Goal: Task Accomplishment & Management: Manage account settings

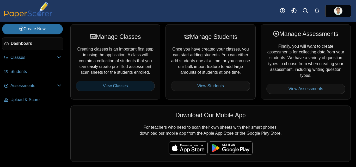
click at [136, 86] on link "View Classes" at bounding box center [115, 86] width 79 height 10
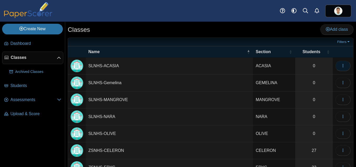
click at [341, 67] on icon "button" at bounding box center [343, 66] width 4 height 4
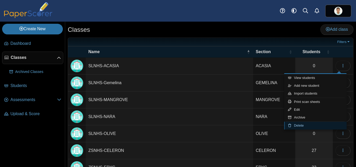
click at [301, 127] on link "Delete" at bounding box center [315, 126] width 62 height 8
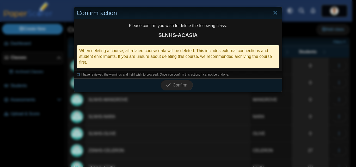
click at [95, 76] on span "I have reviewed the warnings and I still wish to proceed. Once you confirm this…" at bounding box center [155, 75] width 148 height 4
click at [175, 83] on span "Confirm" at bounding box center [180, 85] width 15 height 4
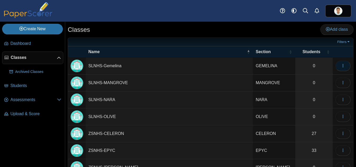
click at [341, 67] on icon "button" at bounding box center [343, 66] width 4 height 4
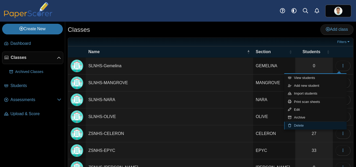
click at [295, 124] on link "Delete" at bounding box center [315, 126] width 62 height 8
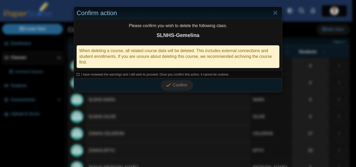
click at [81, 75] on span "I have reviewed the warnings and I still wish to proceed. Once you confirm this…" at bounding box center [155, 75] width 148 height 4
click at [173, 83] on span "Confirm" at bounding box center [180, 85] width 15 height 4
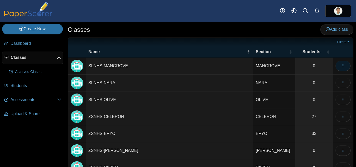
click at [342, 68] on button "button" at bounding box center [342, 66] width 15 height 10
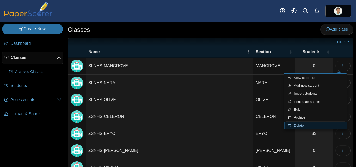
click at [297, 123] on link "Delete" at bounding box center [315, 126] width 62 height 8
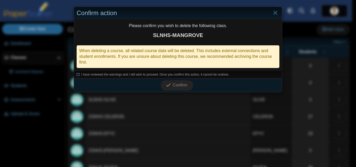
click at [85, 75] on span "I have reviewed the warnings and I still wish to proceed. Once you confirm this…" at bounding box center [155, 75] width 148 height 4
click at [176, 83] on span "Confirm" at bounding box center [180, 85] width 15 height 4
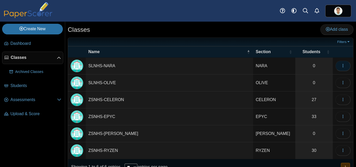
click at [342, 66] on use "button" at bounding box center [342, 65] width 1 height 3
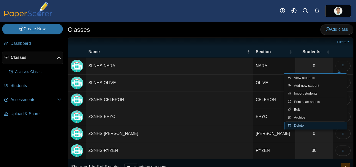
click at [295, 125] on link "Delete" at bounding box center [315, 126] width 62 height 8
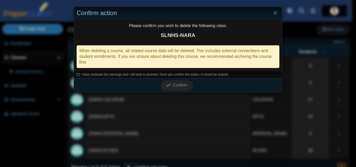
click at [111, 75] on span "I have reviewed the warnings and I still wish to proceed. Once you confirm this…" at bounding box center [155, 75] width 148 height 4
click at [178, 87] on span "Confirm" at bounding box center [180, 85] width 15 height 4
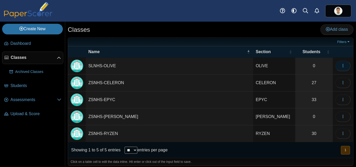
click at [341, 66] on icon "button" at bounding box center [343, 66] width 4 height 4
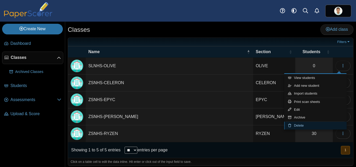
click at [294, 124] on link "Delete" at bounding box center [315, 126] width 62 height 8
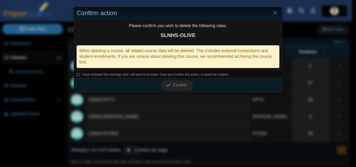
click at [110, 74] on span "I have reviewed the warnings and I still wish to proceed. Once you confirm this…" at bounding box center [155, 75] width 148 height 4
click at [173, 86] on span "Confirm" at bounding box center [180, 85] width 15 height 4
